Goal: Find specific page/section: Find specific page/section

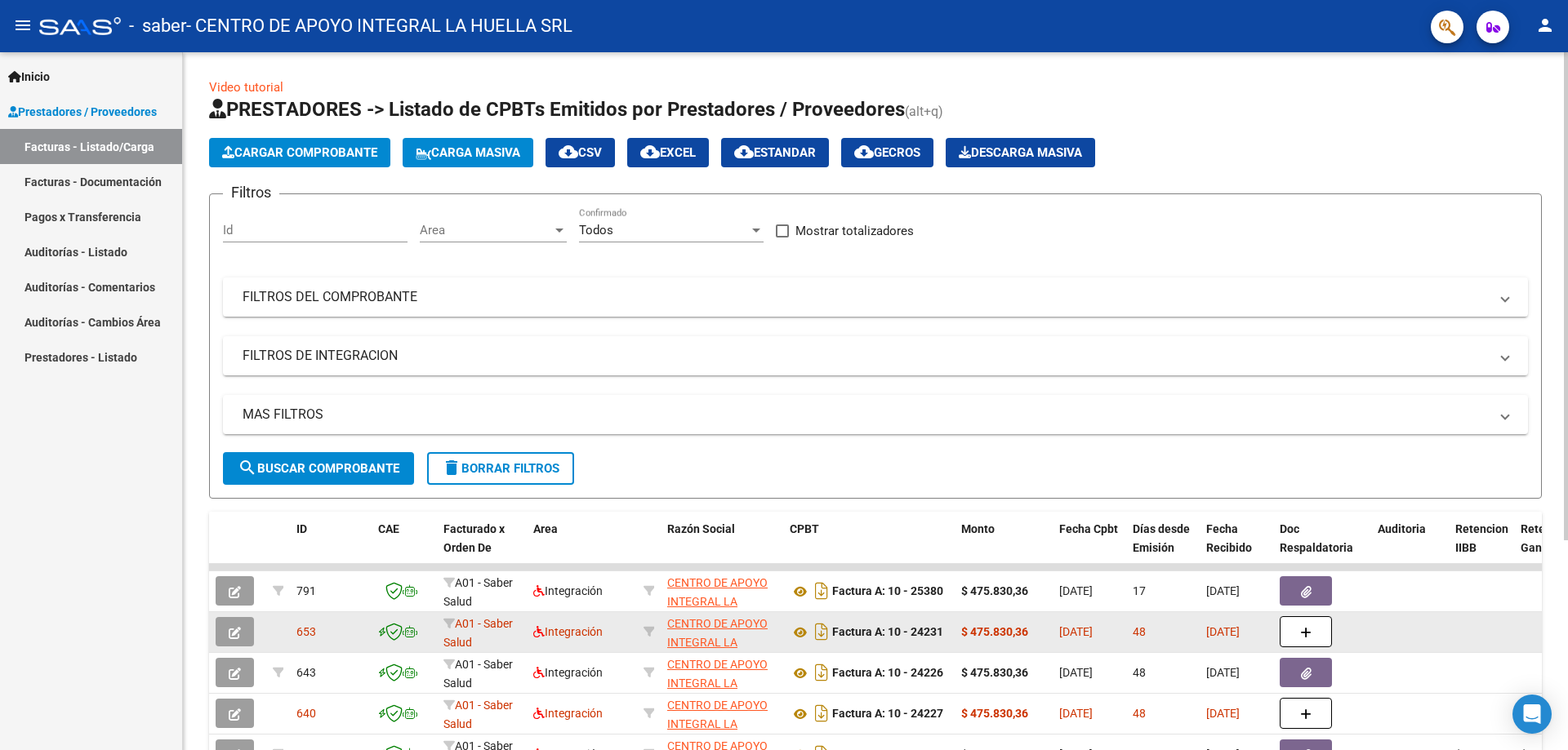
scroll to position [82, 0]
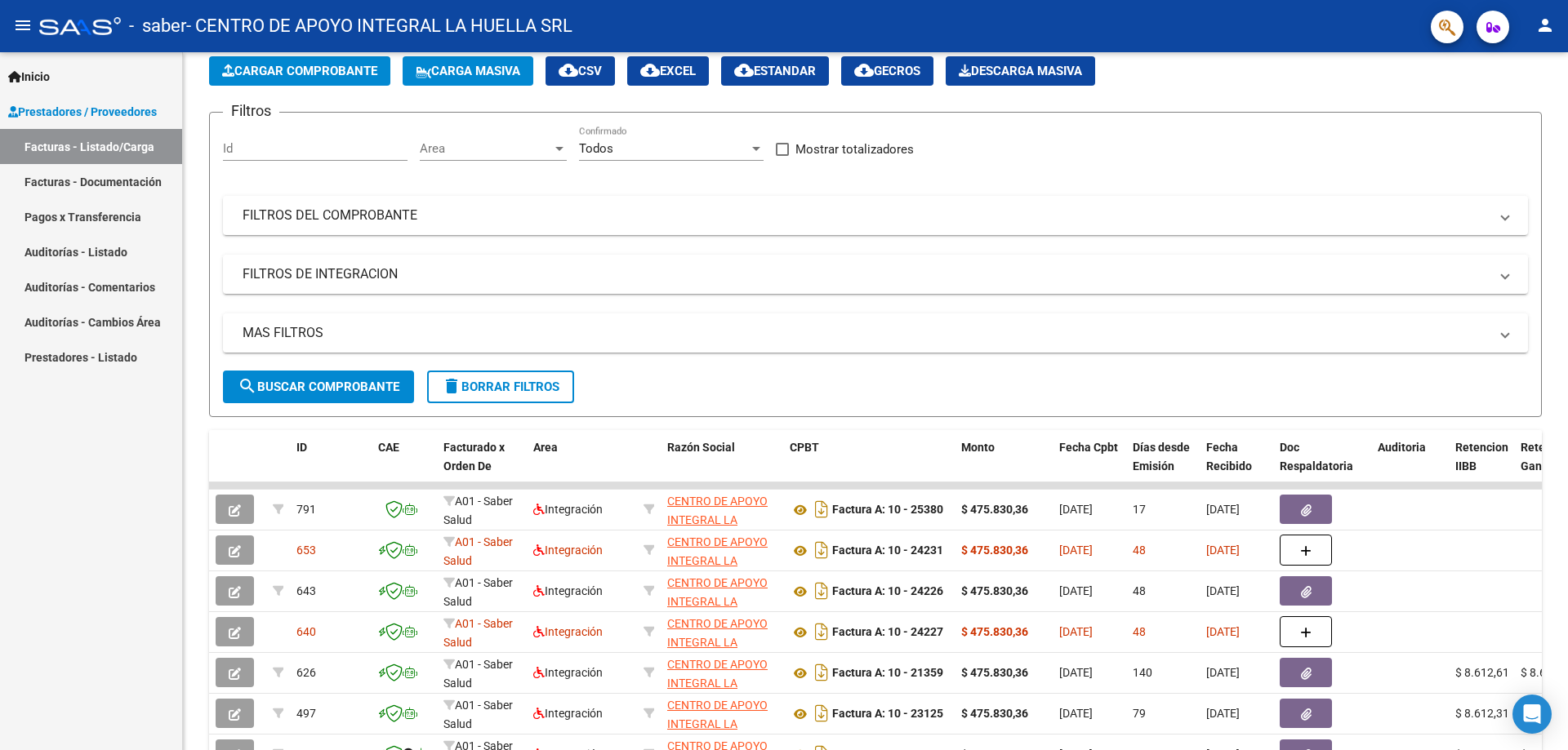
click at [100, 216] on link "Pagos x Transferencia" at bounding box center [91, 216] width 182 height 35
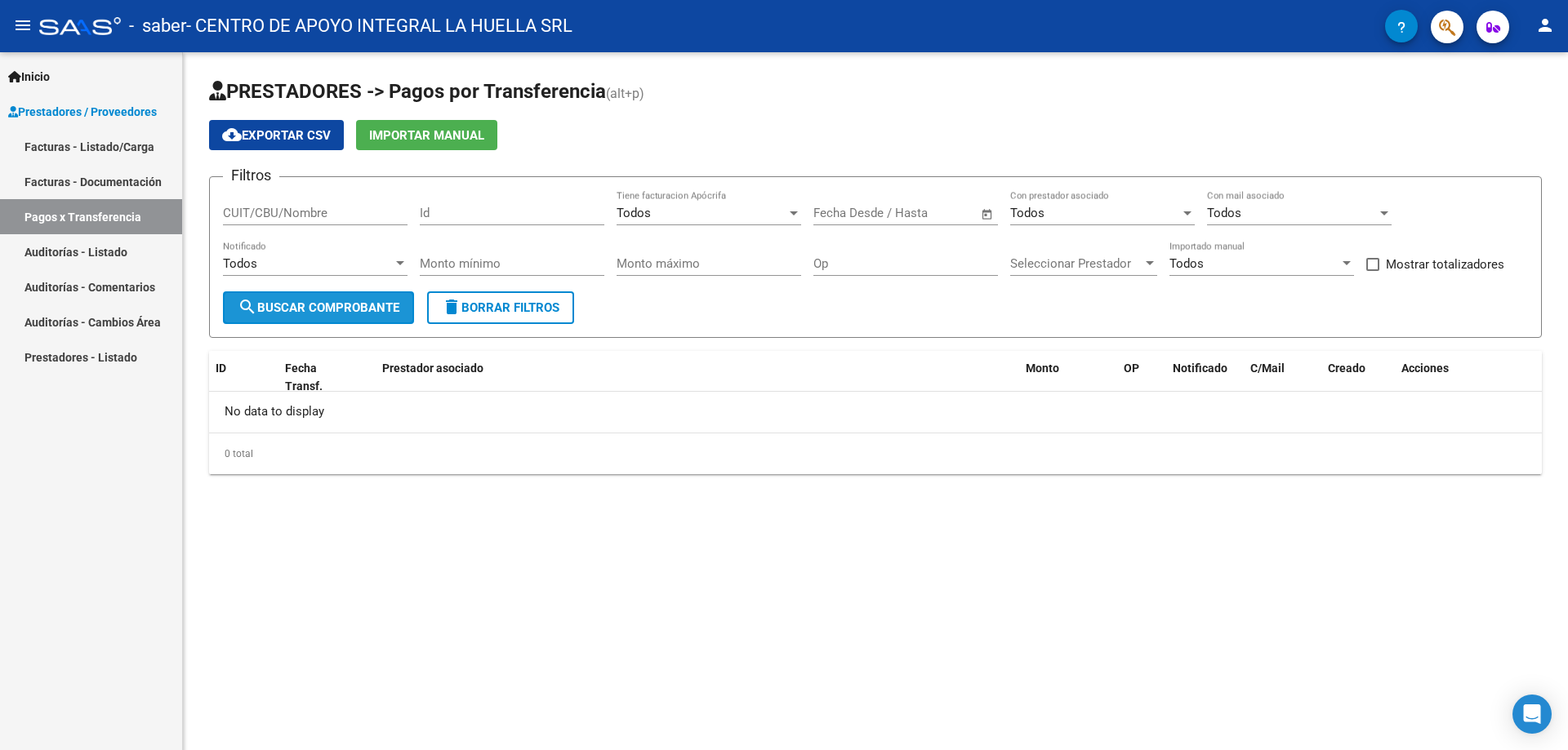
click at [287, 304] on span "search Buscar Comprobante" at bounding box center [318, 307] width 162 height 14
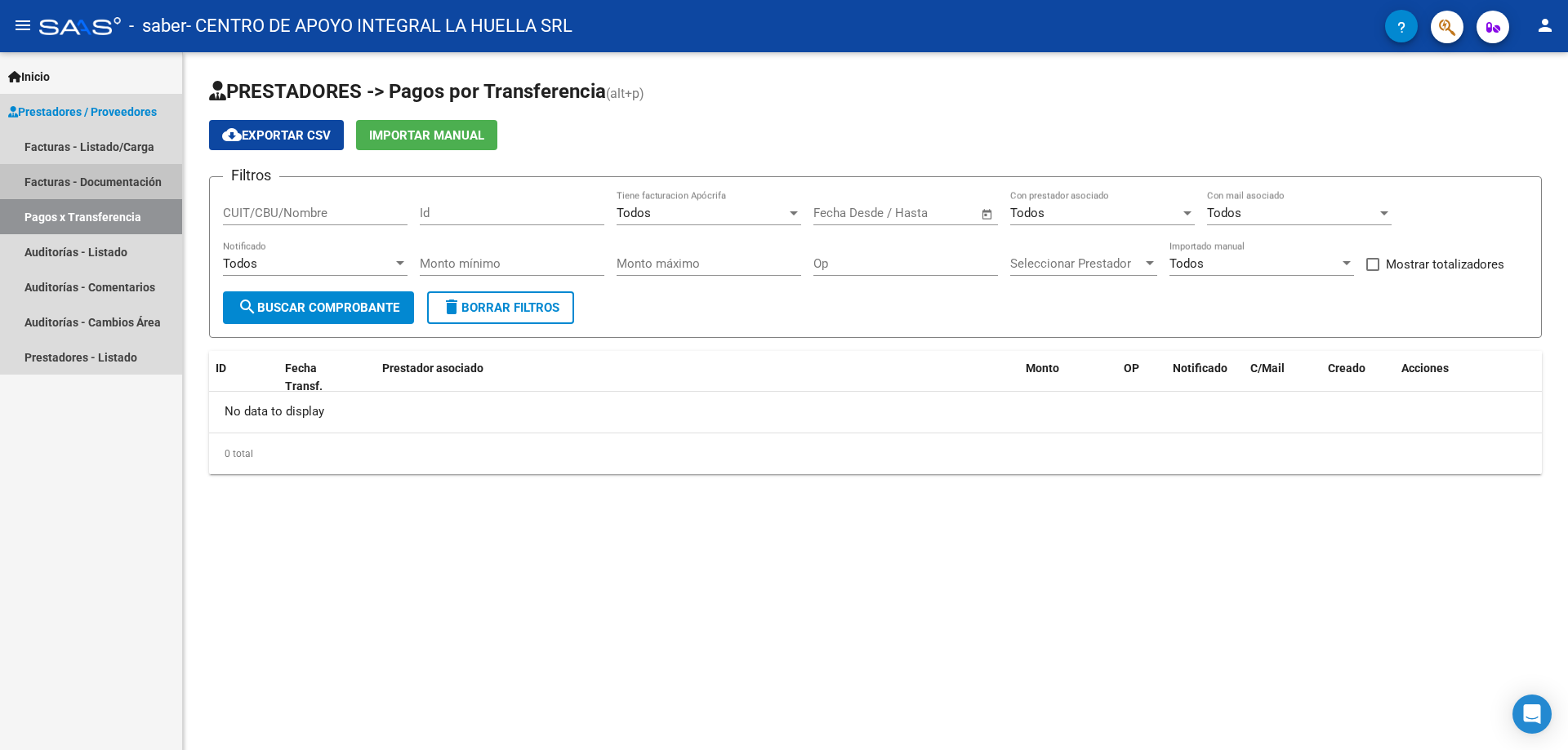
click at [111, 175] on link "Facturas - Documentación" at bounding box center [91, 181] width 182 height 35
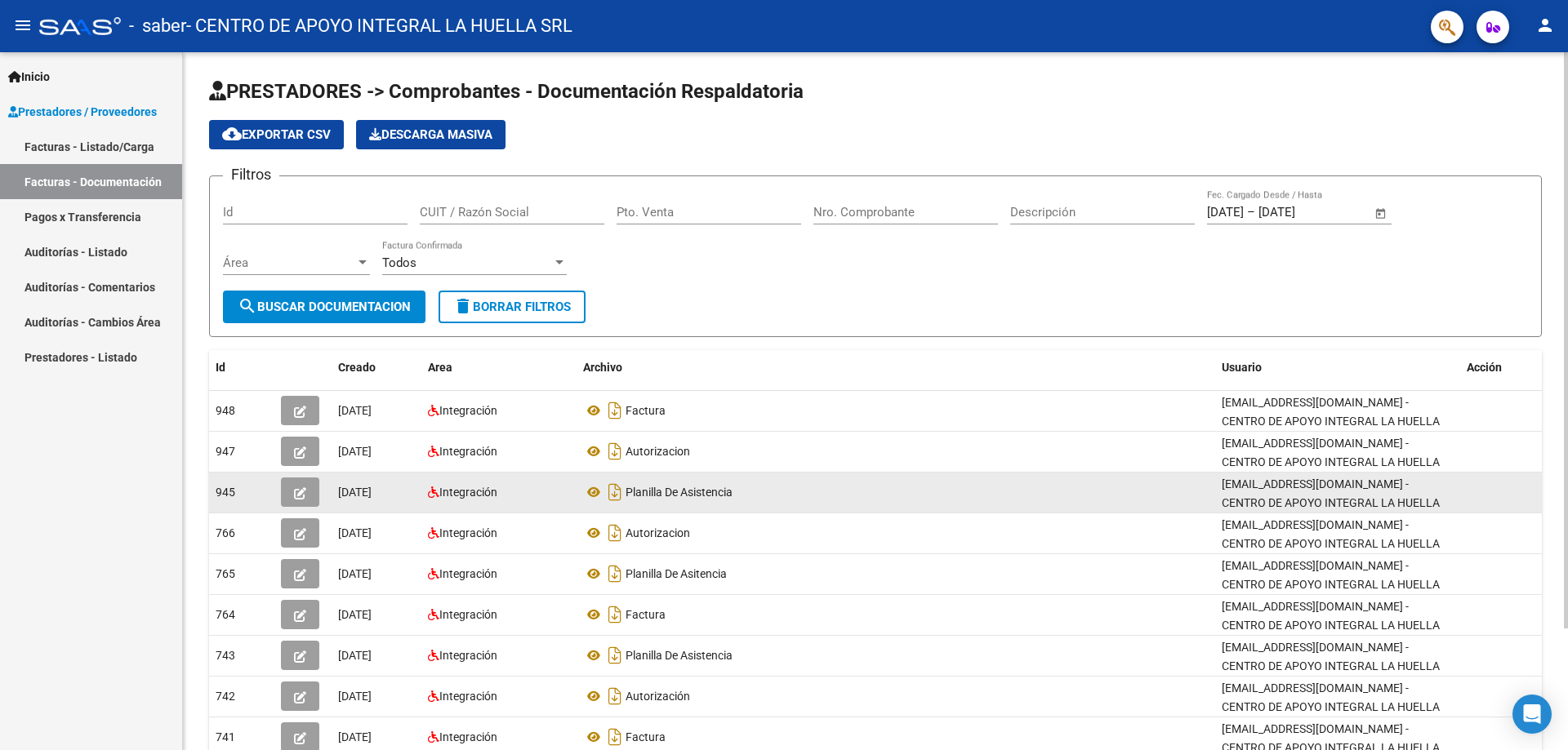
scroll to position [147, 0]
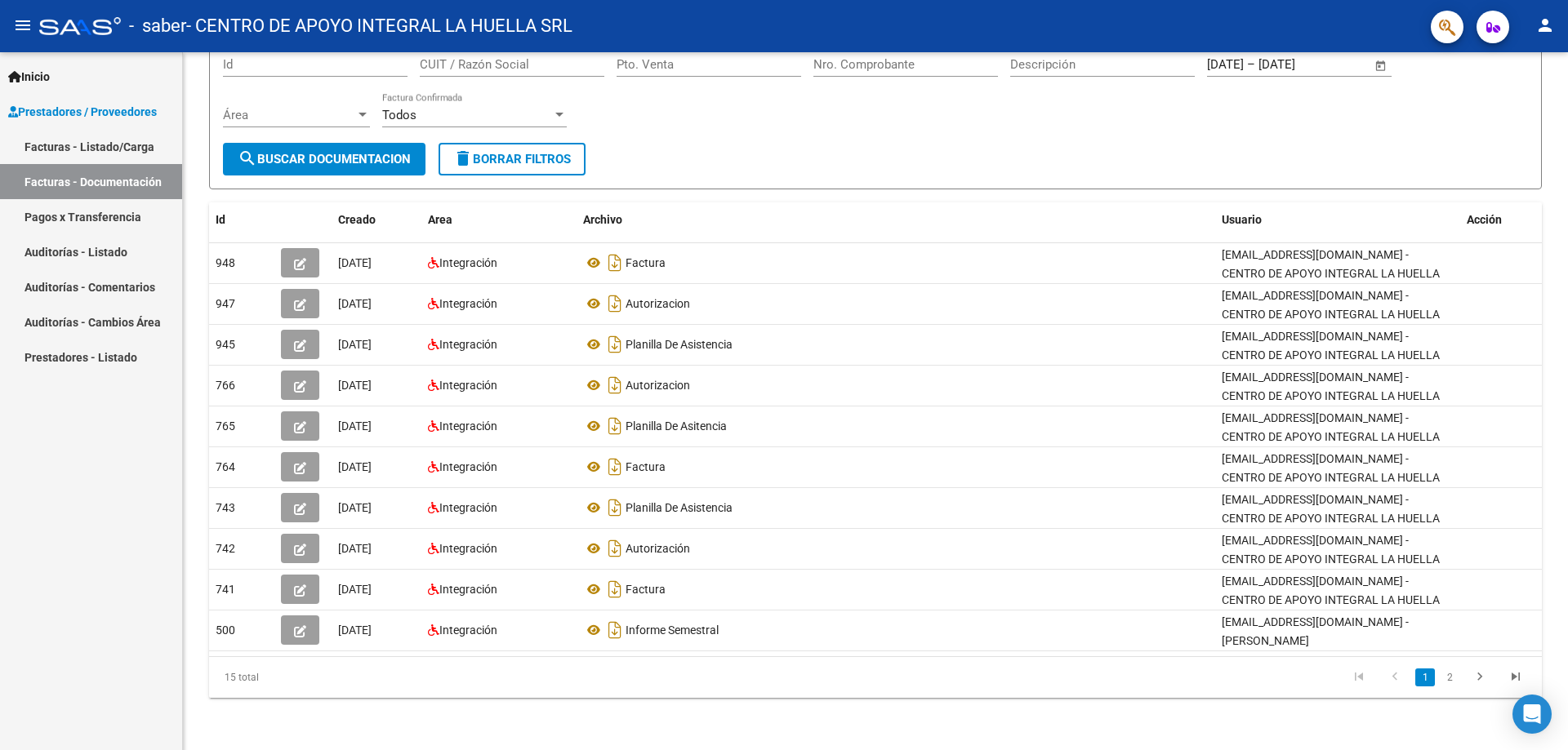
click at [57, 217] on link "Pagos x Transferencia" at bounding box center [91, 216] width 182 height 35
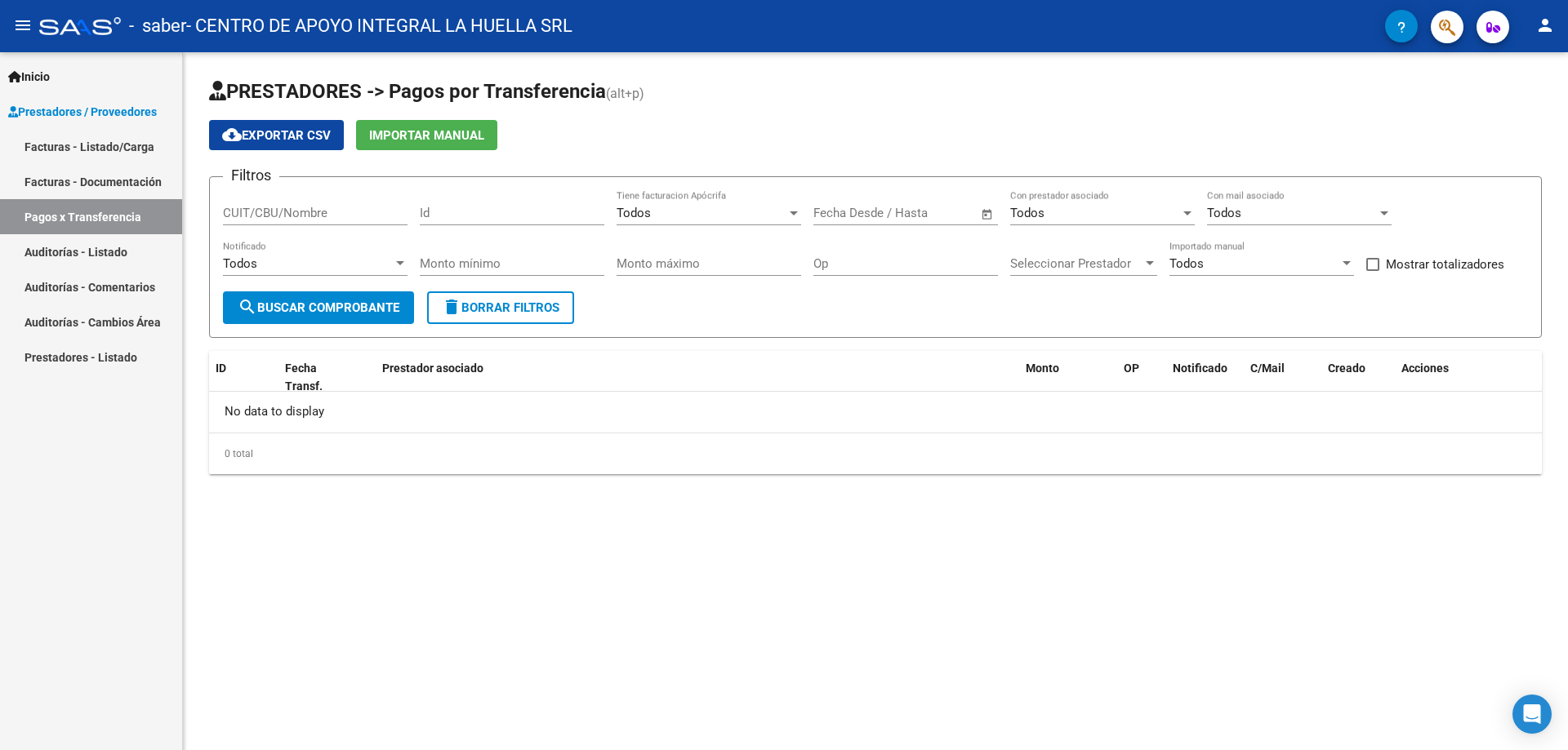
click at [75, 149] on link "Facturas - Listado/Carga" at bounding box center [91, 146] width 182 height 35
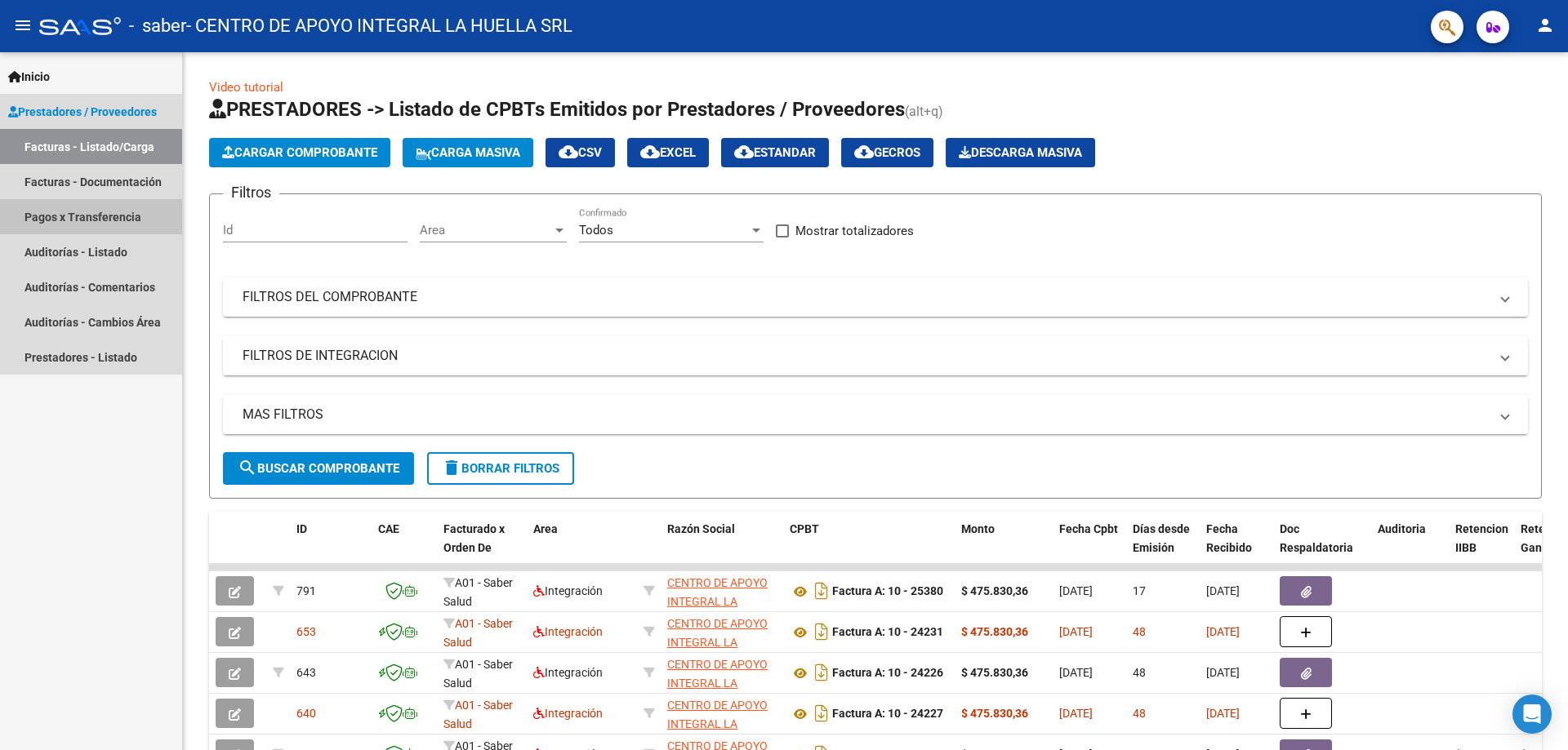
click at [88, 217] on link "Pagos x Transferencia" at bounding box center [91, 216] width 182 height 35
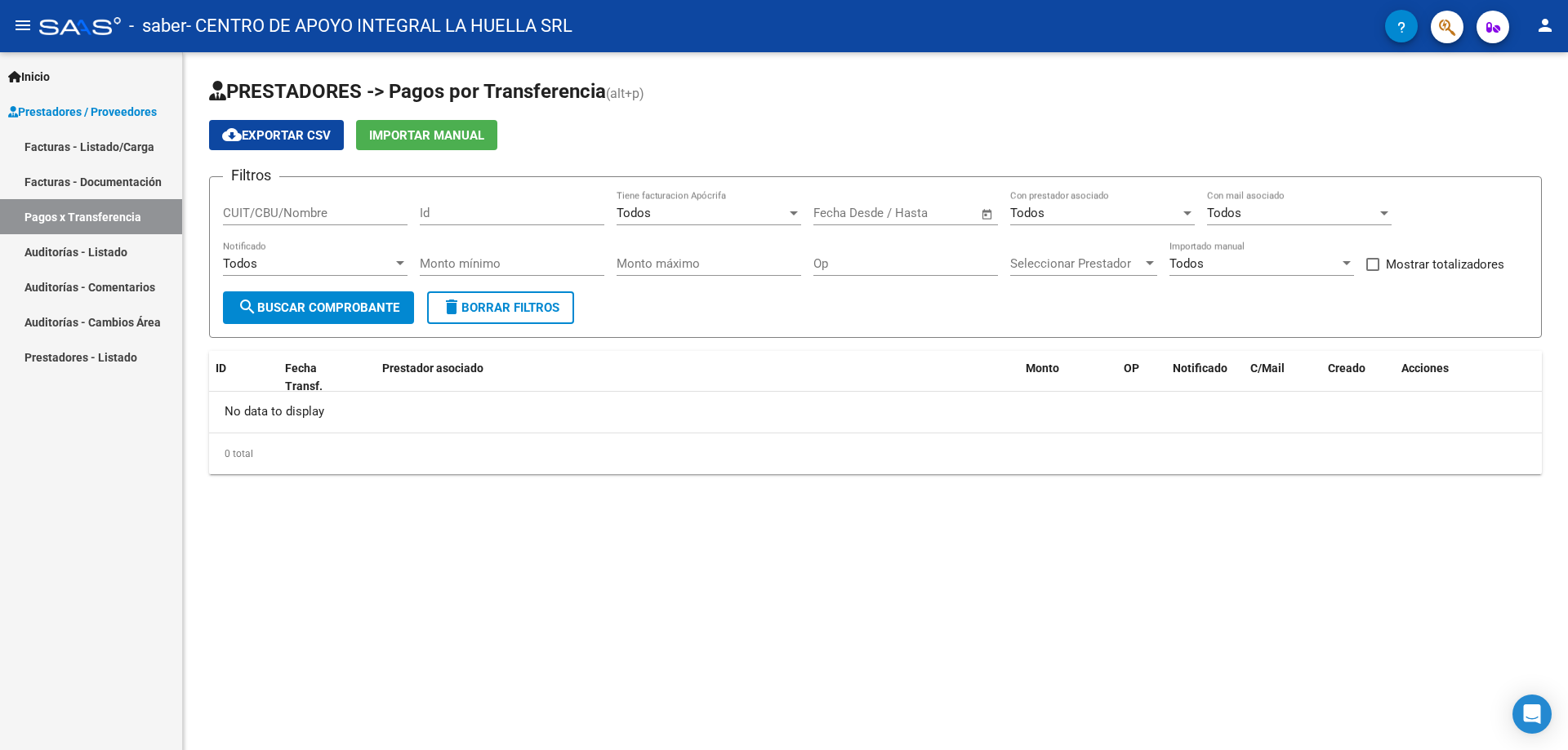
click at [315, 313] on span "search Buscar Comprobante" at bounding box center [318, 307] width 162 height 14
click at [120, 147] on link "Facturas - Listado/Carga" at bounding box center [91, 146] width 182 height 35
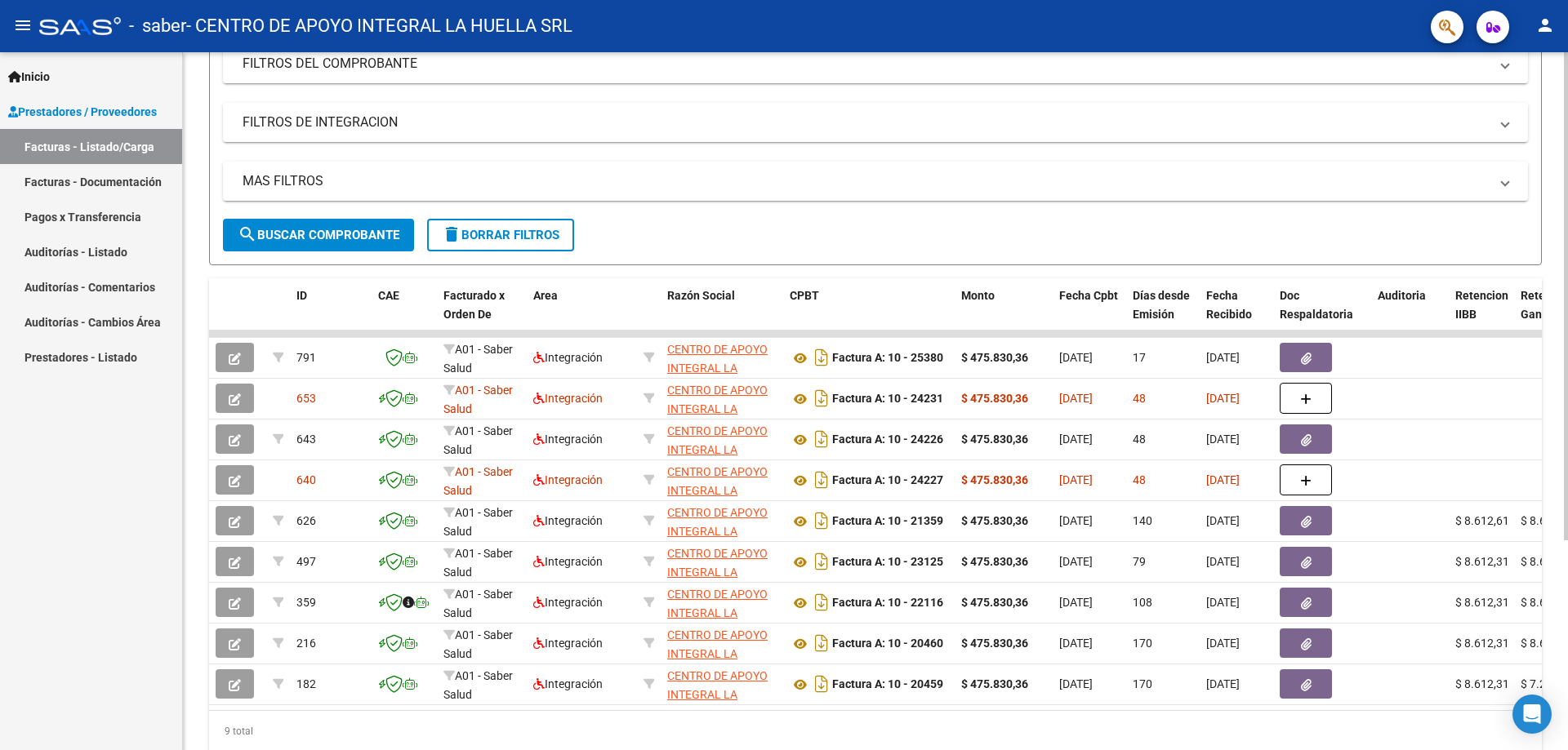
scroll to position [245, 0]
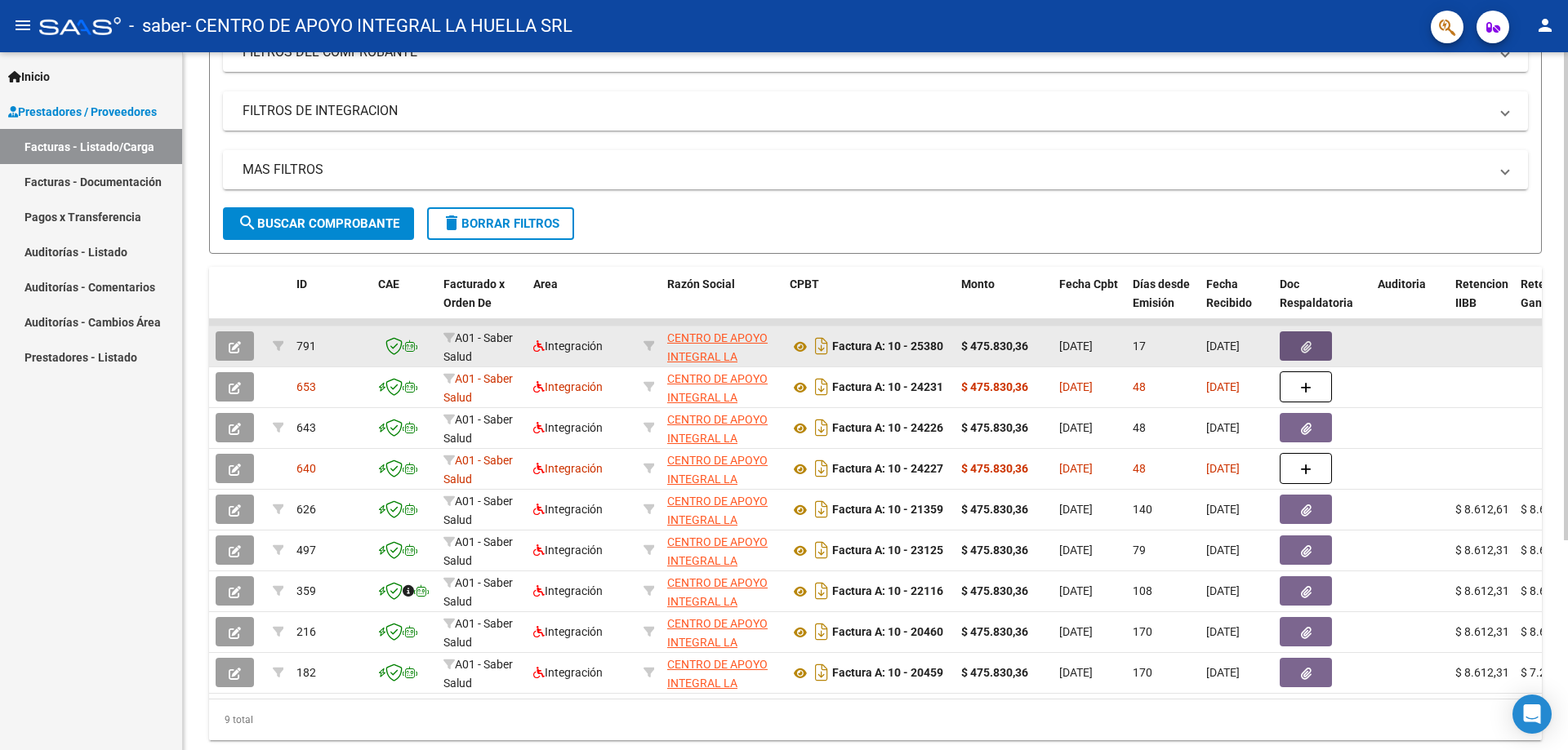
click at [1302, 345] on icon "button" at bounding box center [1306, 348] width 11 height 13
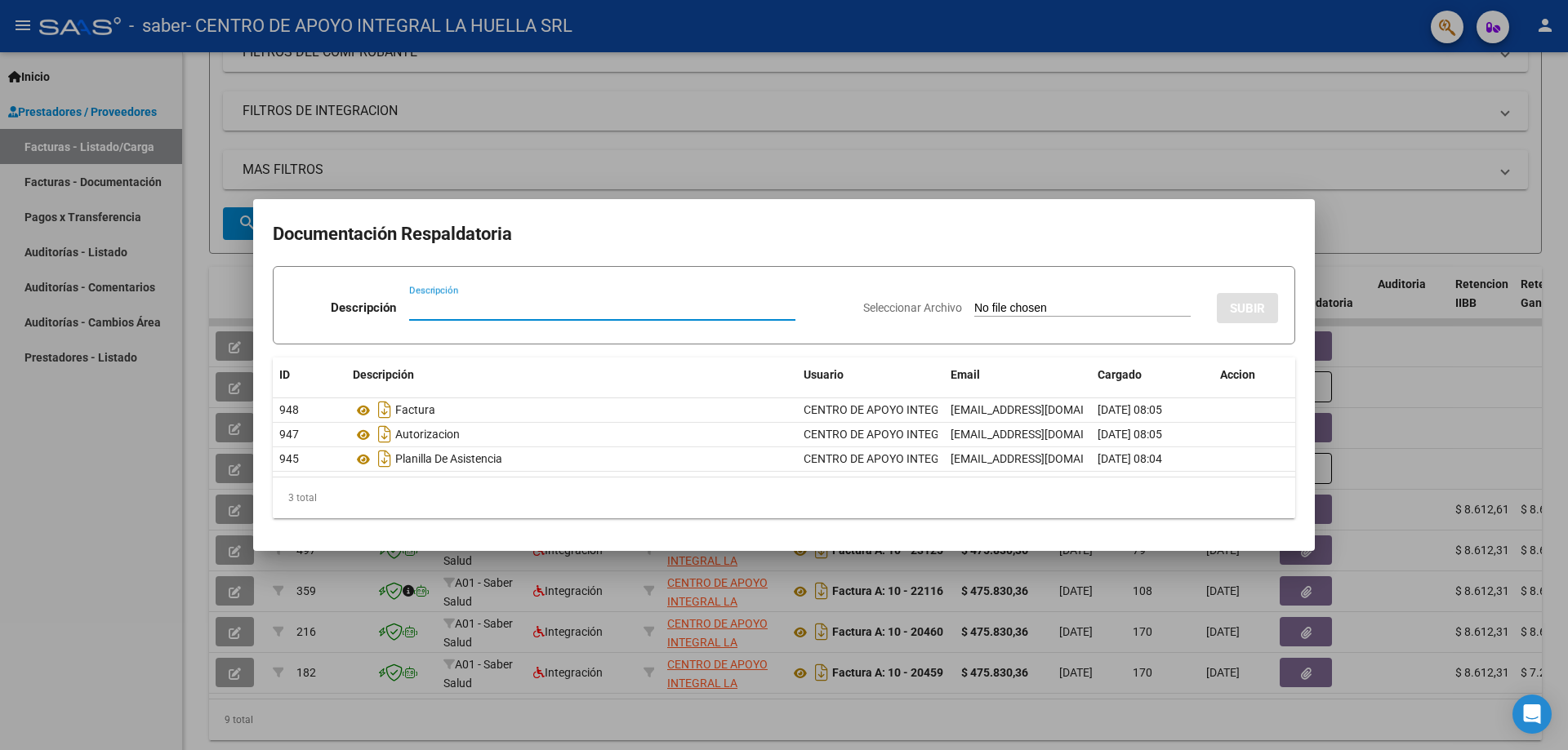
click at [1369, 271] on div at bounding box center [784, 375] width 1568 height 750
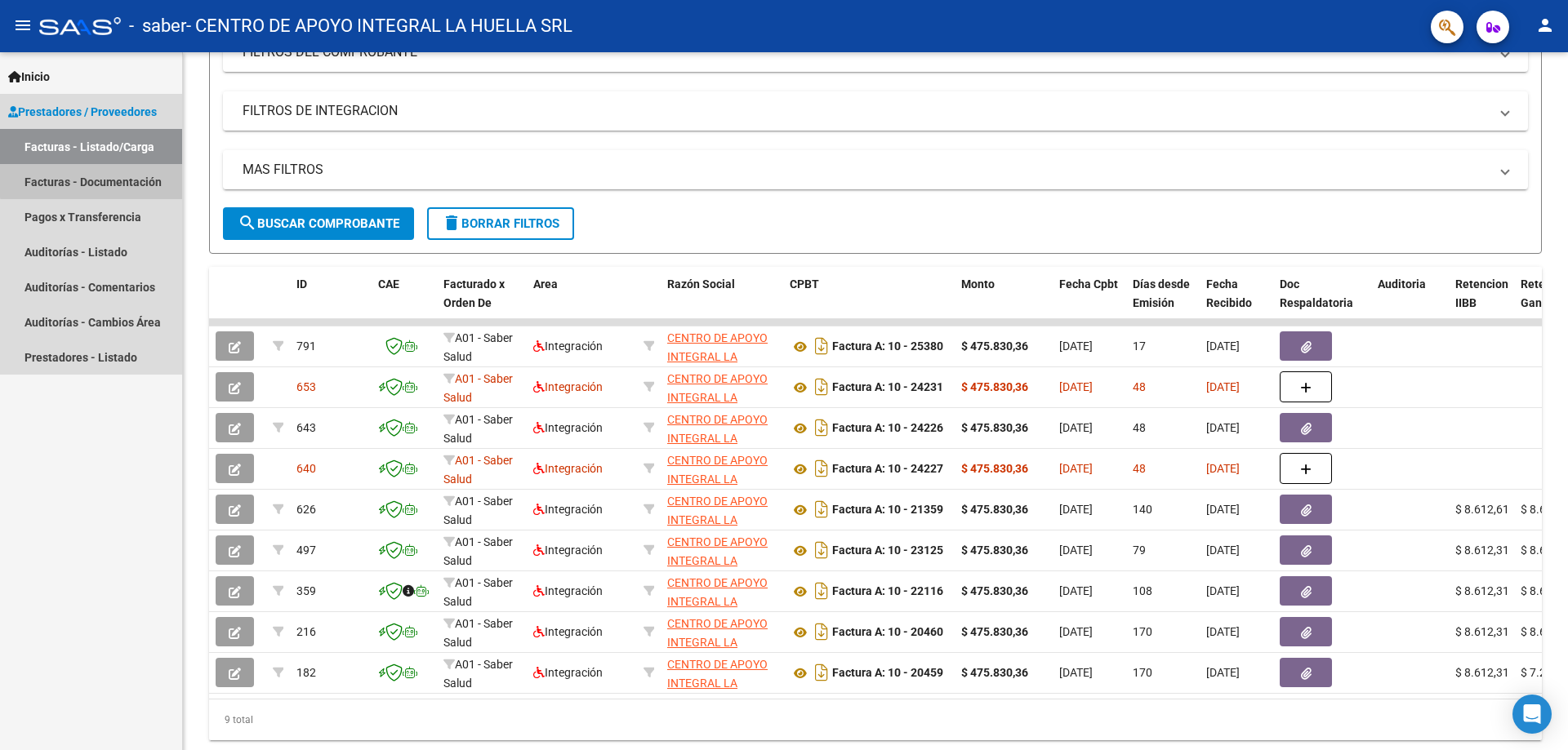
click at [140, 172] on link "Facturas - Documentación" at bounding box center [91, 181] width 182 height 35
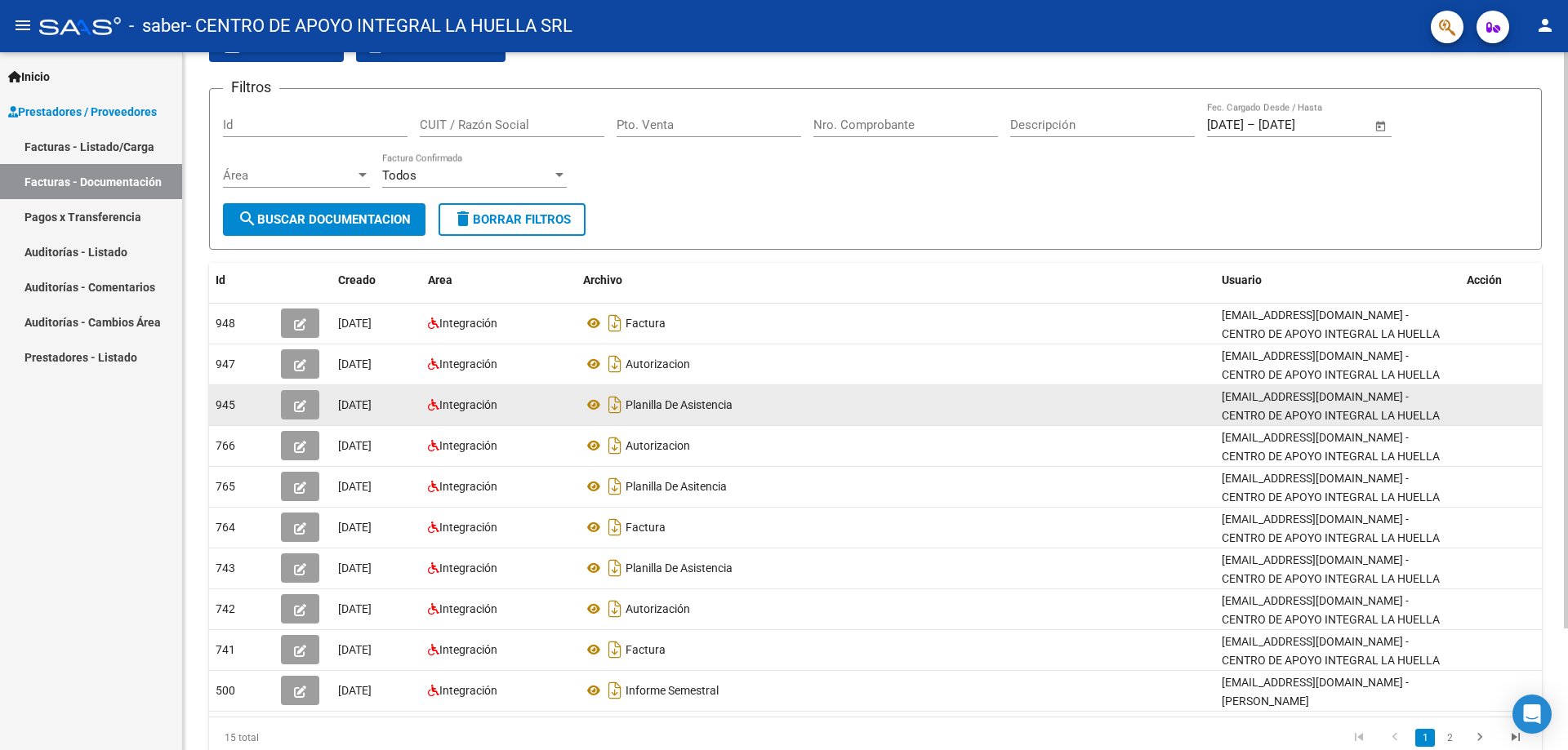
scroll to position [147, 0]
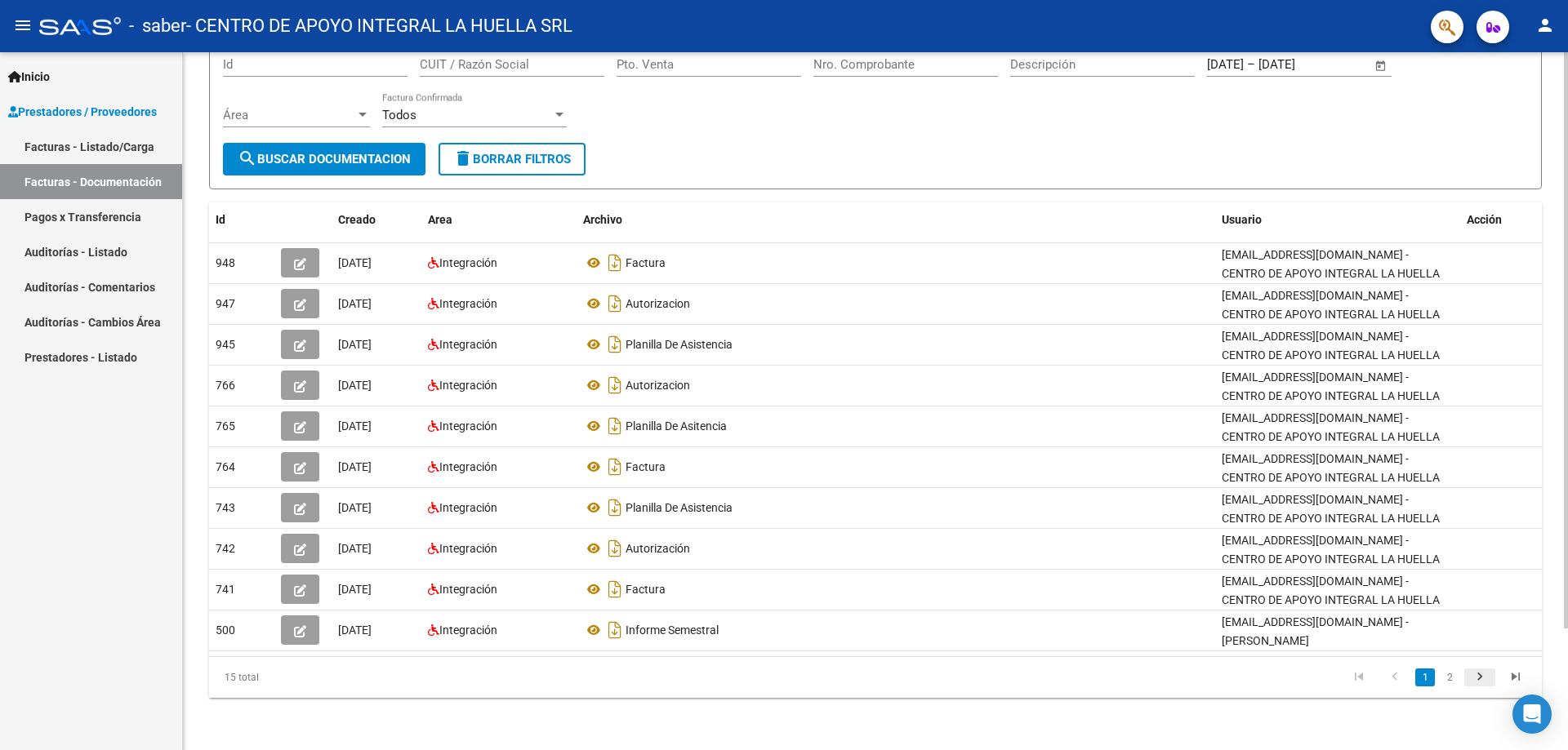
click at [1479, 675] on icon "go to next page" at bounding box center [1480, 679] width 22 height 20
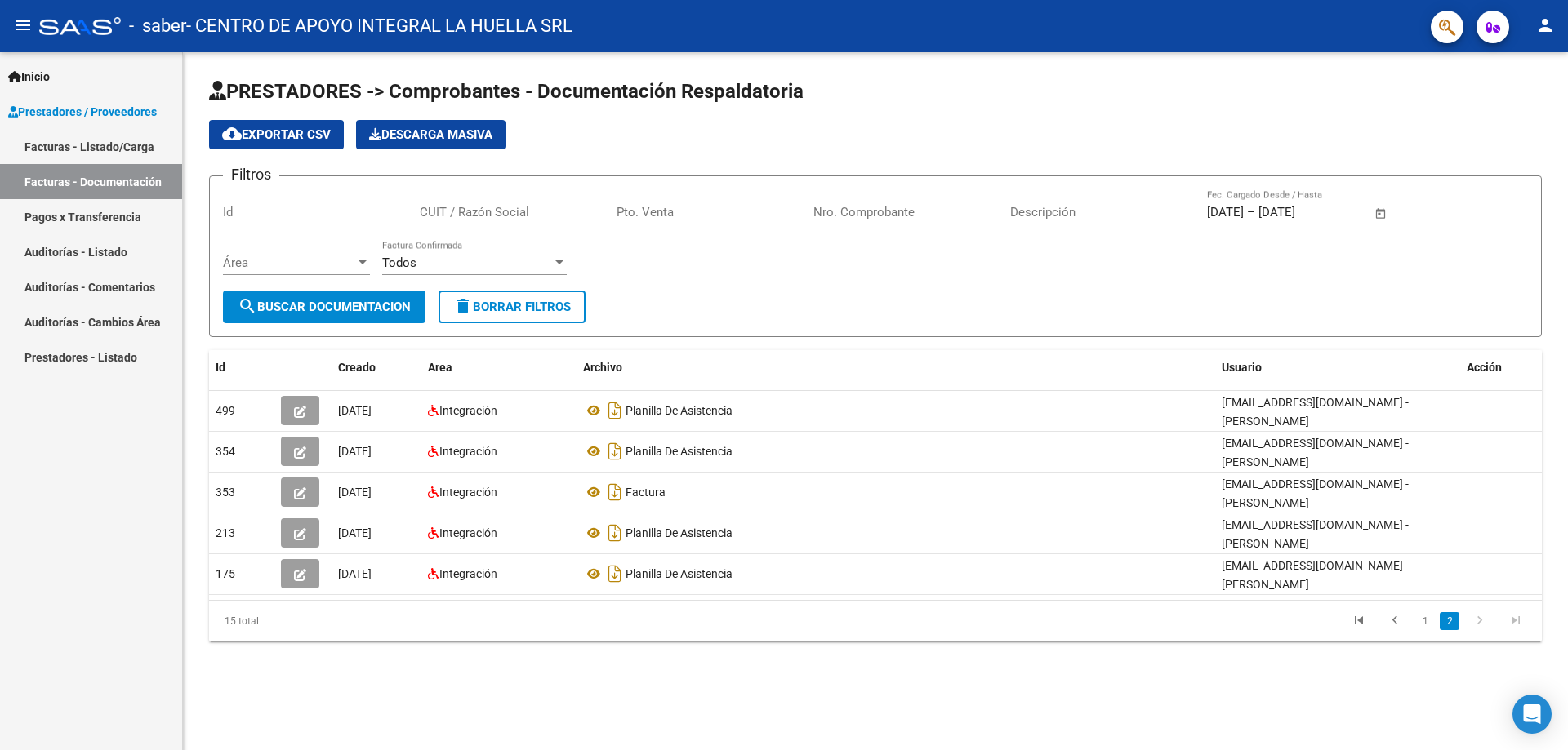
scroll to position [0, 0]
